Goal: Check status: Check status

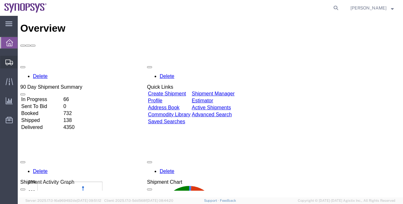
click at [0, 0] on span "Shipment Manager" at bounding box center [0, 0] width 0 height 0
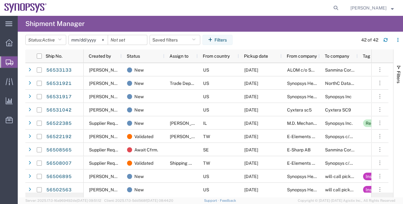
click at [310, 37] on agx-table-filter-chips "Status: Active Active All Approved Booked Canceled Delivered Denied New On Hold…" at bounding box center [190, 42] width 330 height 15
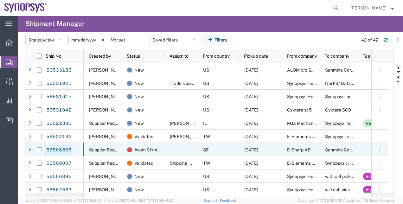
click at [65, 150] on link "56508565" at bounding box center [59, 150] width 26 height 10
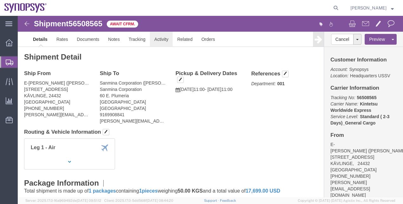
click link "Activity"
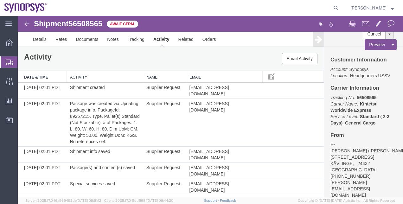
click at [84, 19] on div "Shipment 56508565 22 of 22 Await Cfrm. Details Rates Documents Notes Tracking A…" at bounding box center [211, 31] width 386 height 31
click at [86, 23] on span "56508565" at bounding box center [86, 23] width 34 height 9
copy span "56508565"
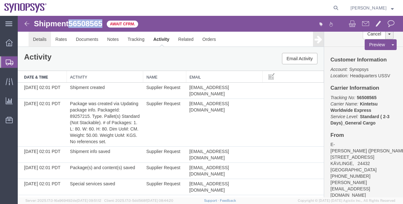
click at [49, 42] on link "Details" at bounding box center [40, 39] width 23 height 15
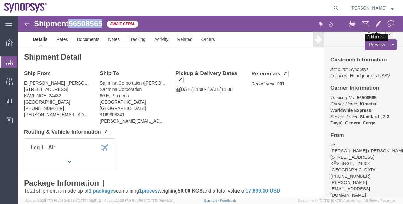
click span
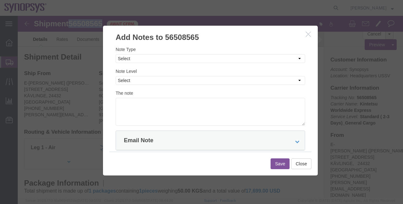
click icon "button"
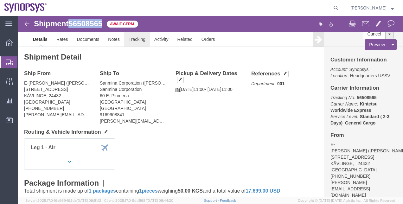
click link "Tracking"
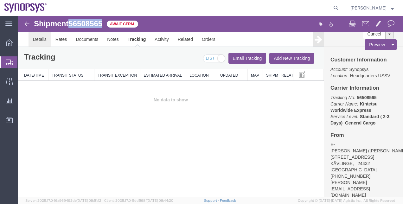
click at [45, 37] on link "Details" at bounding box center [40, 39] width 23 height 15
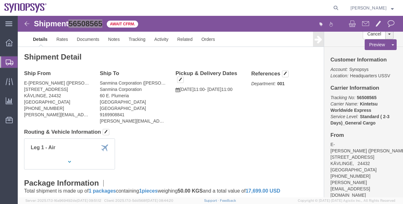
click at [0, 0] on span "Shipment Manager" at bounding box center [0, 0] width 0 height 0
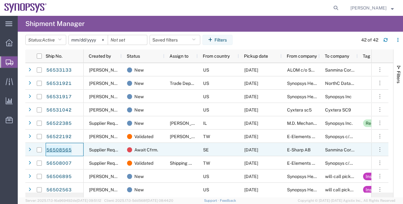
click at [62, 153] on link "56508565" at bounding box center [59, 150] width 26 height 10
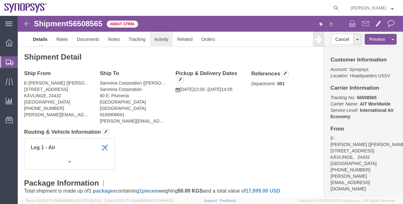
click link "Activity"
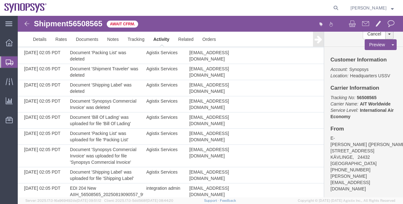
scroll to position [877, 0]
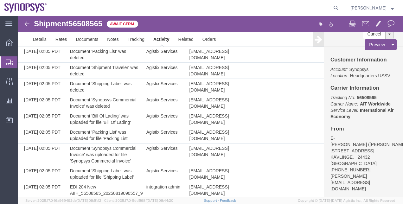
click at [0, 0] on span "Shipment Manager" at bounding box center [0, 0] width 0 height 0
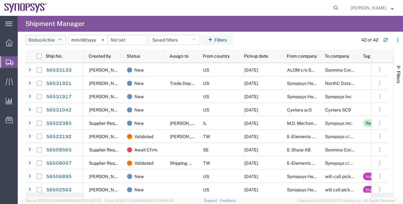
click at [60, 41] on icon "button" at bounding box center [59, 40] width 3 height 4
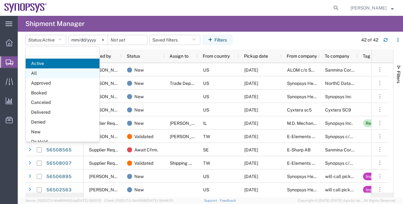
click at [65, 75] on span "All" at bounding box center [63, 74] width 74 height 10
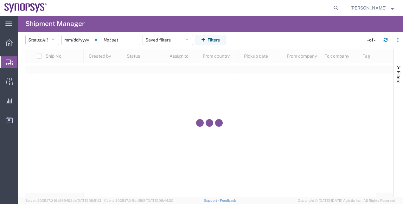
click at [97, 41] on icon at bounding box center [96, 40] width 2 height 2
click at [215, 43] on button "Filters" at bounding box center [211, 40] width 30 height 10
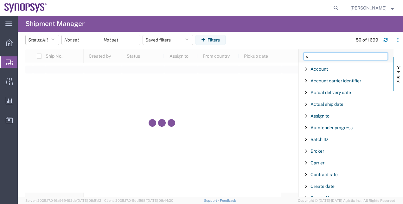
click at [329, 58] on input "s" at bounding box center [346, 57] width 84 height 8
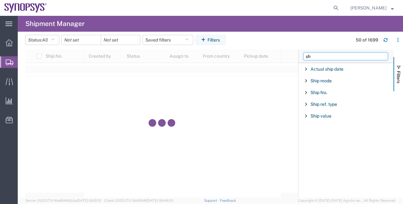
type input "sh"
click at [321, 96] on div "Ship No." at bounding box center [346, 92] width 95 height 11
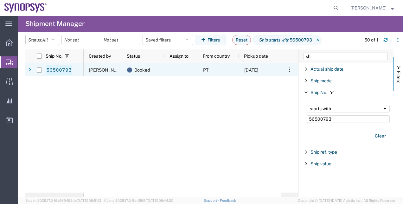
type input "56500793"
click at [58, 68] on link "56500793" at bounding box center [59, 70] width 26 height 10
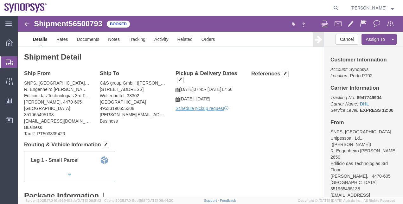
click div "Customer Information Account: Synopsys Location: [GEOGRAPHIC_DATA] PT02 Carrier…"
